Goal: Information Seeking & Learning: Learn about a topic

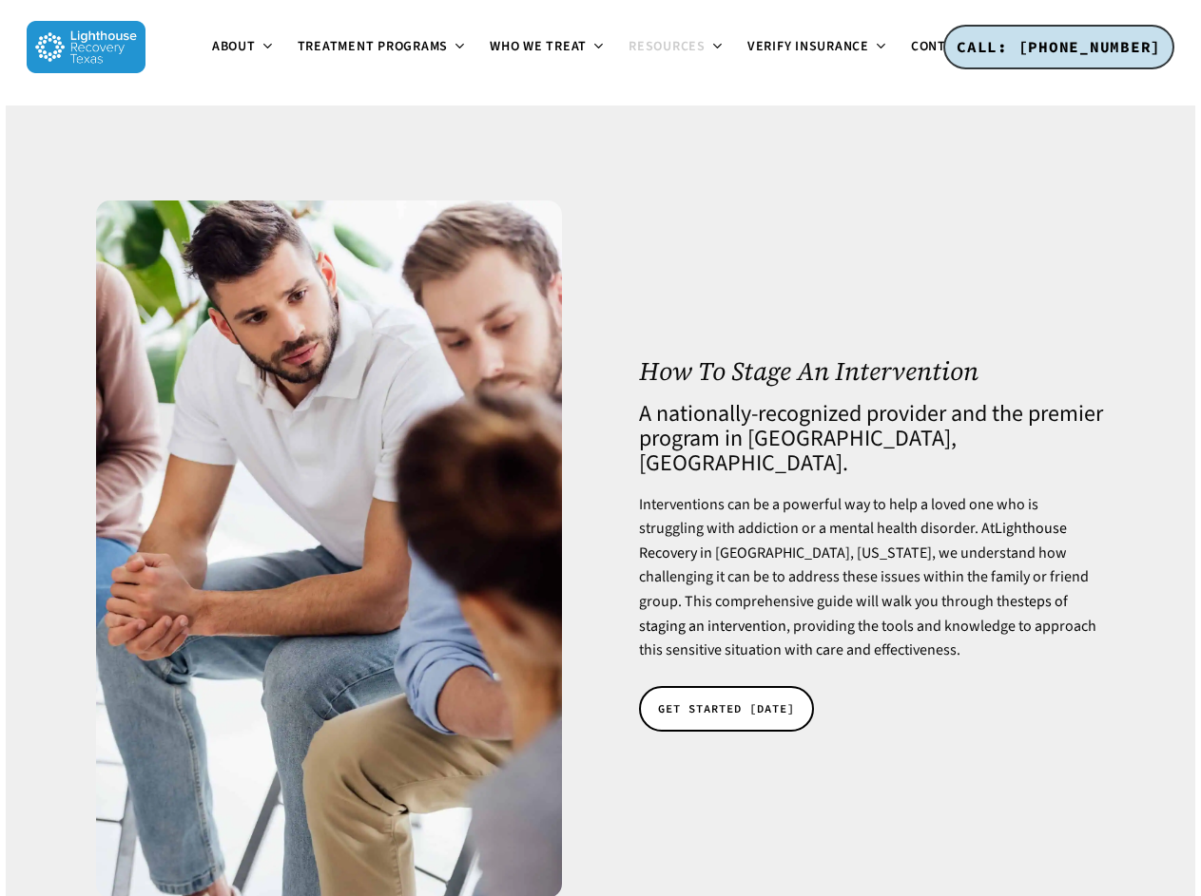
click at [212, 56] on span "About" at bounding box center [234, 46] width 44 height 19
click at [298, 56] on span "Treatment Programs" at bounding box center [373, 46] width 151 height 19
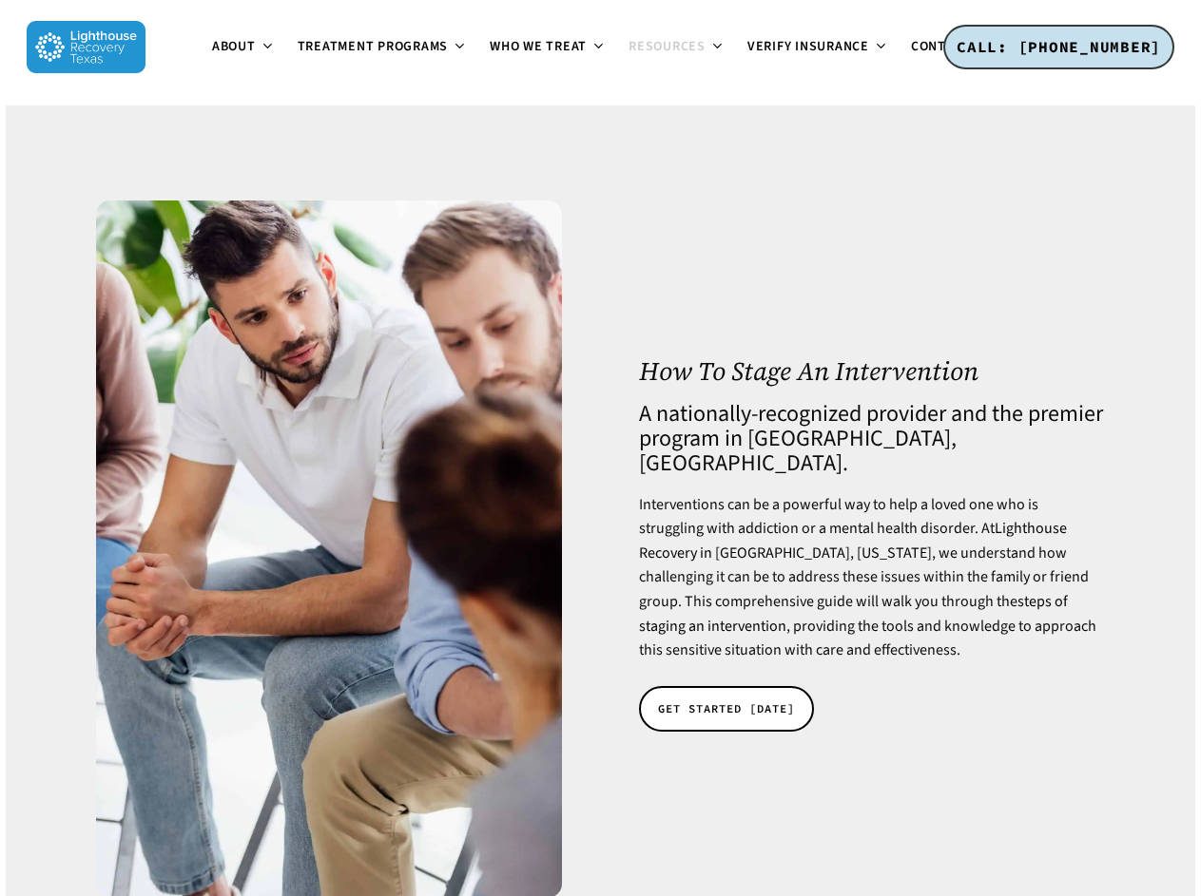
click at [628, 56] on span "Resources" at bounding box center [666, 46] width 77 height 19
